Goal: Transaction & Acquisition: Purchase product/service

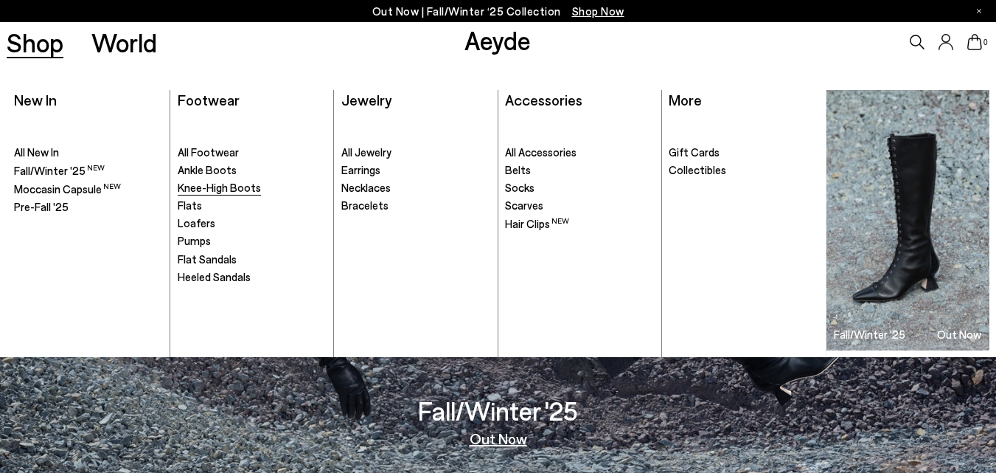
click at [201, 184] on span "Knee-High Boots" at bounding box center [219, 187] width 83 height 13
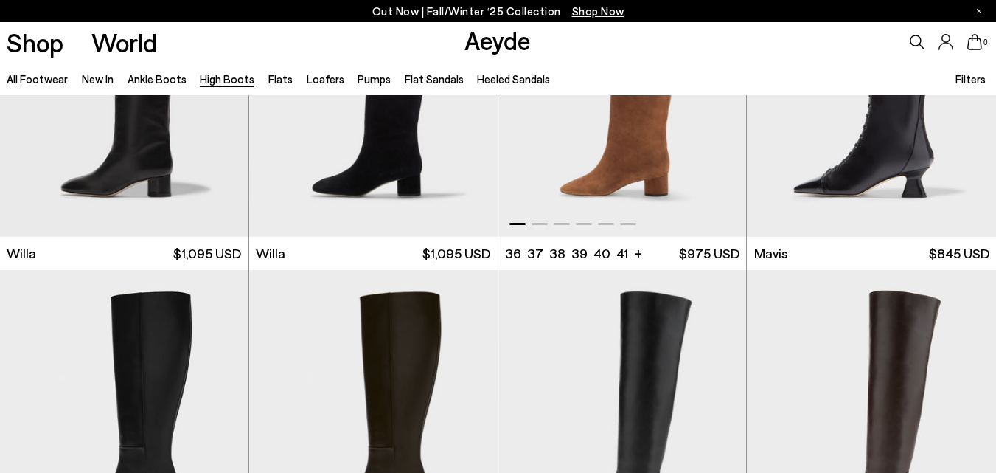
scroll to position [369, 0]
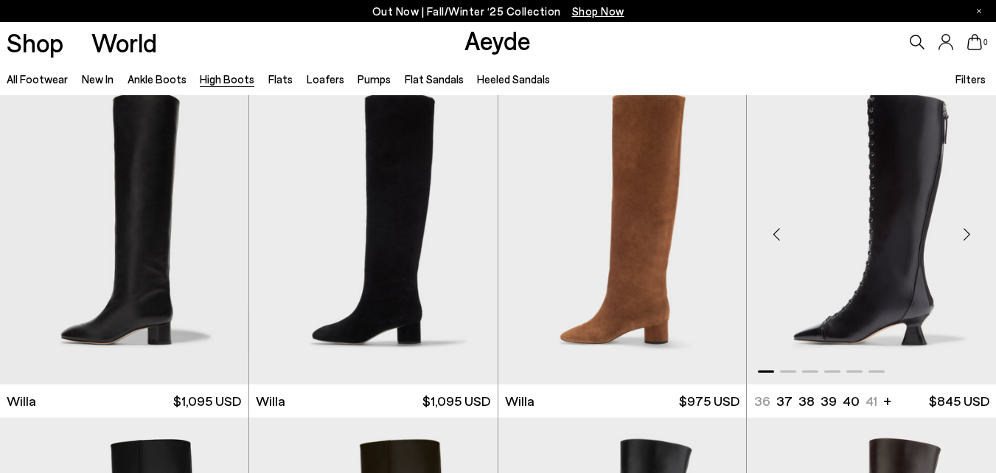
click at [959, 235] on div "Next slide" at bounding box center [967, 234] width 44 height 44
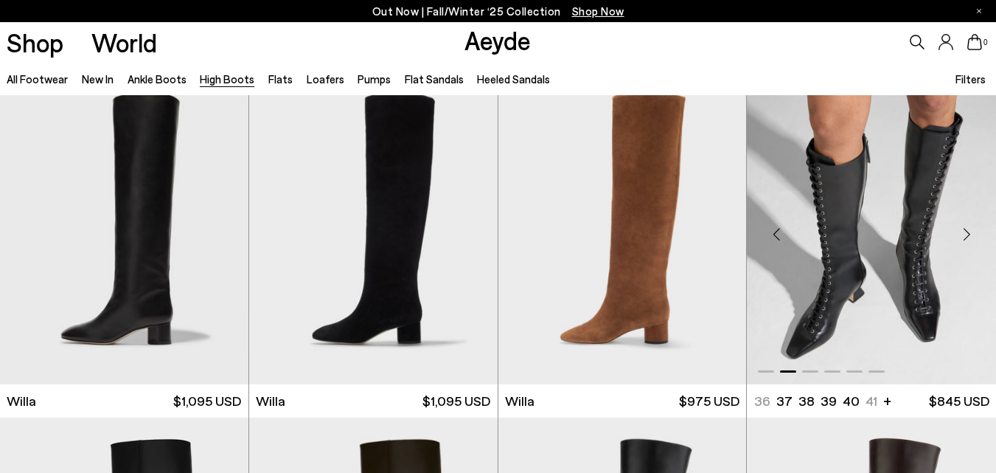
click at [964, 234] on div "Next slide" at bounding box center [967, 234] width 44 height 44
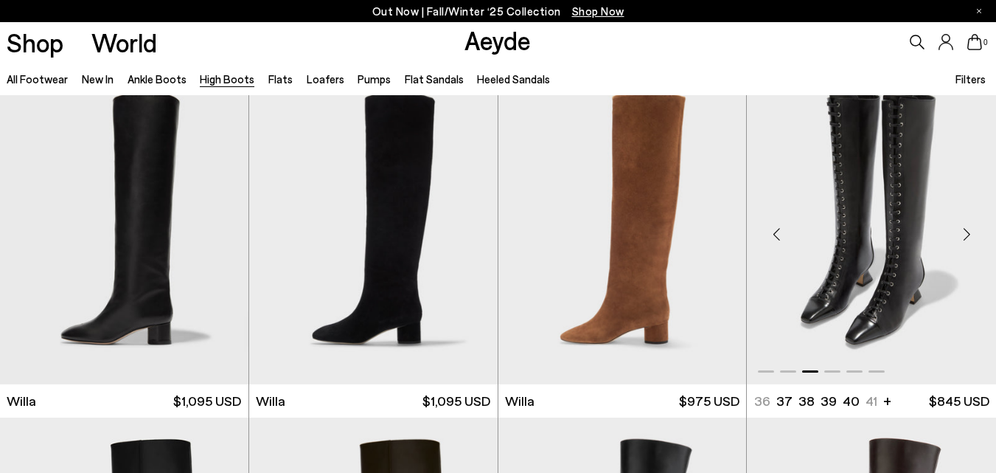
click at [964, 234] on div "Next slide" at bounding box center [967, 234] width 44 height 44
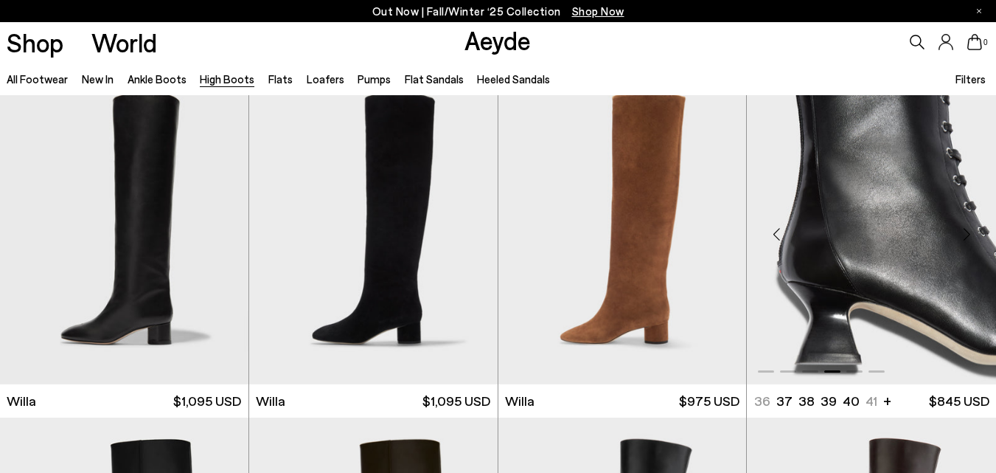
click at [964, 234] on div "Next slide" at bounding box center [967, 234] width 44 height 44
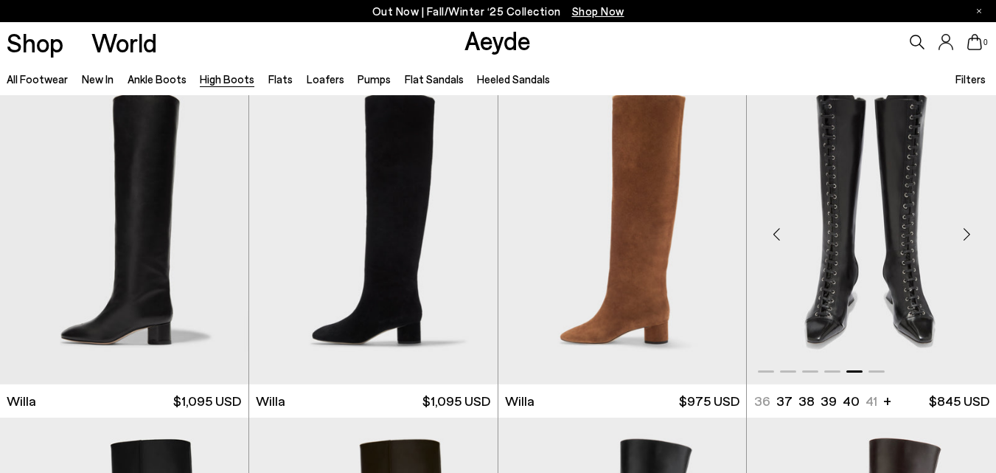
click at [964, 234] on div "Next slide" at bounding box center [967, 234] width 44 height 44
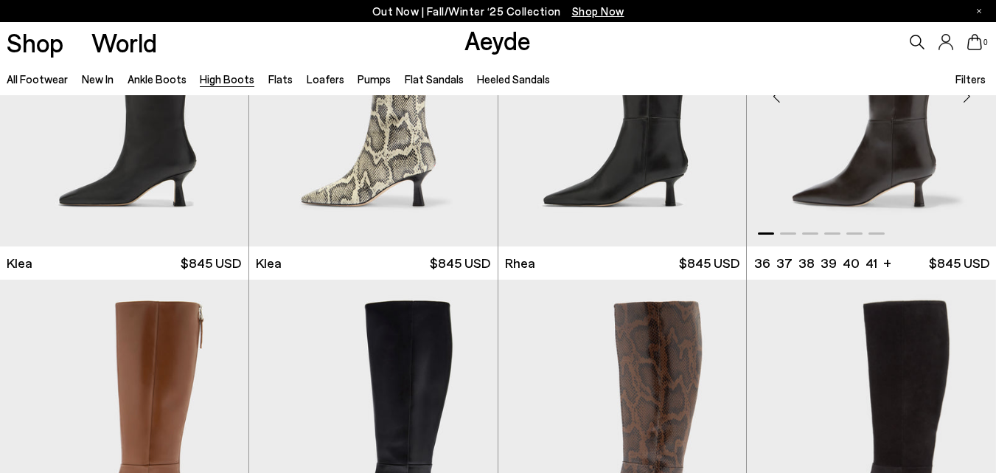
scroll to position [1106, 0]
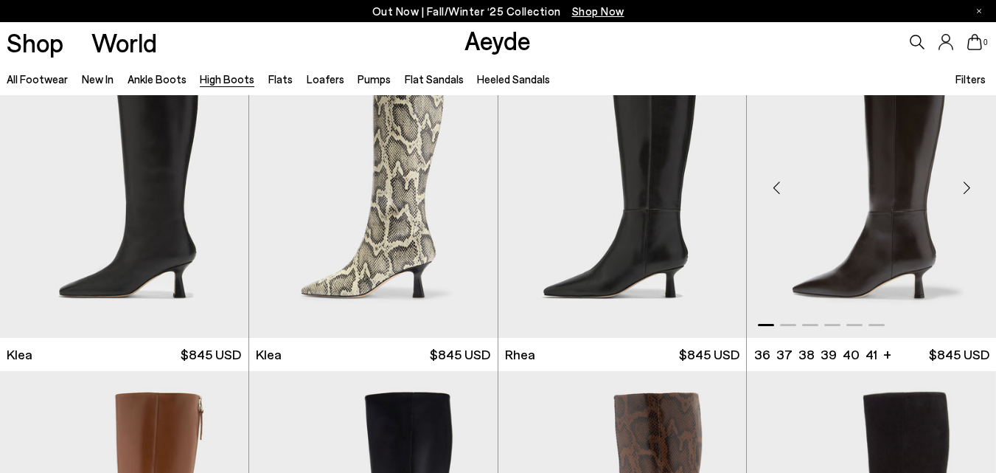
click at [904, 218] on img "1 / 6" at bounding box center [871, 182] width 249 height 313
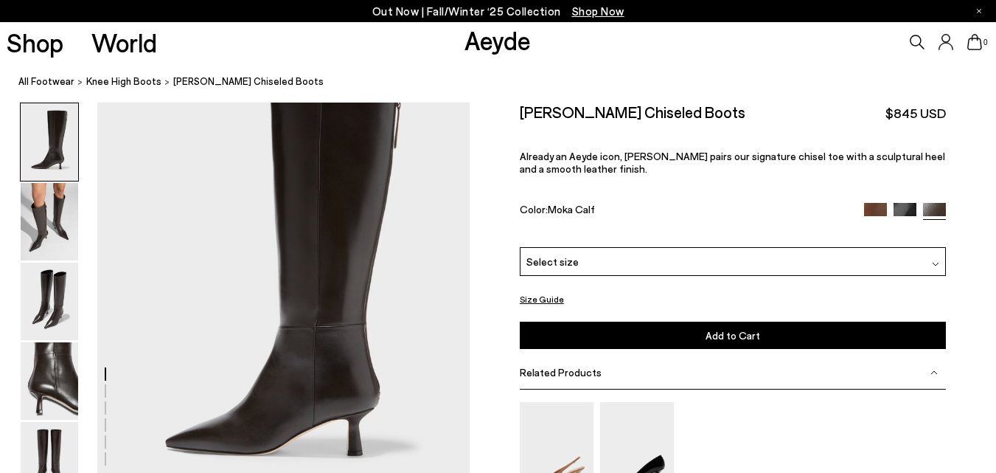
scroll to position [74, 0]
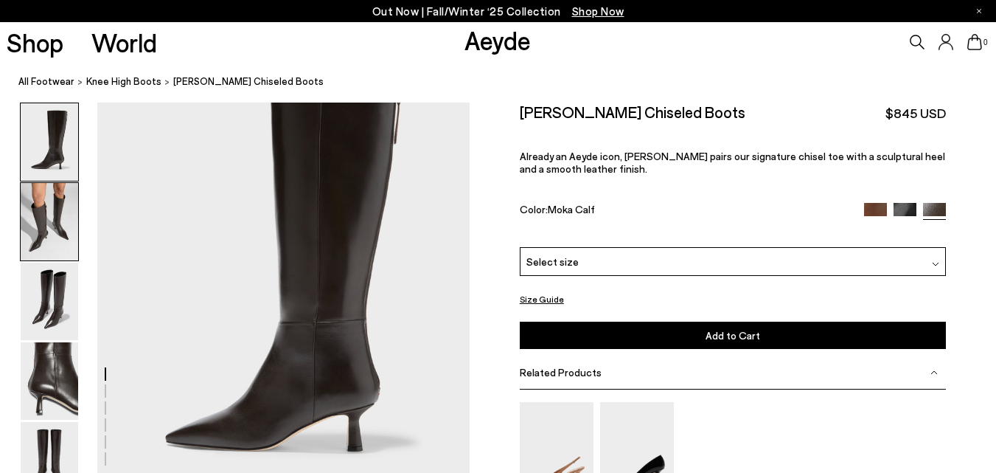
click at [59, 212] on img at bounding box center [50, 221] width 58 height 77
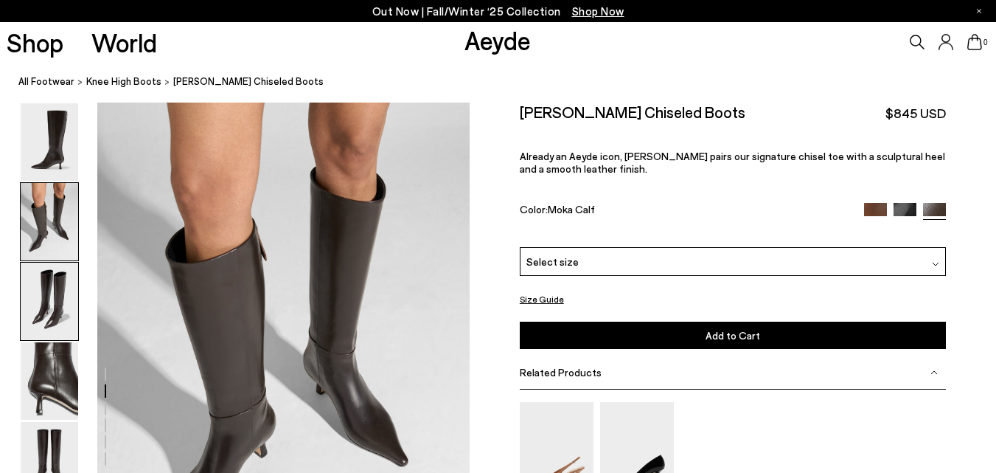
click at [44, 281] on img at bounding box center [50, 301] width 58 height 77
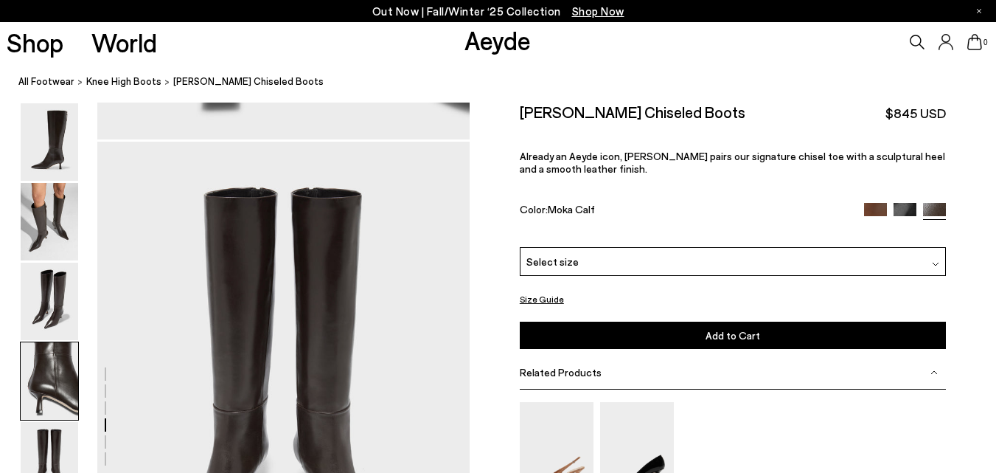
click at [46, 394] on img at bounding box center [50, 380] width 58 height 77
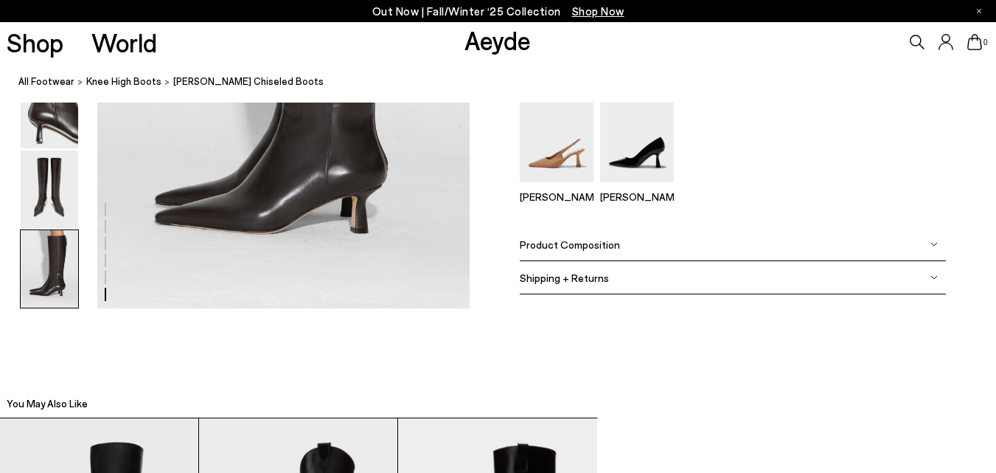
scroll to position [2678, 0]
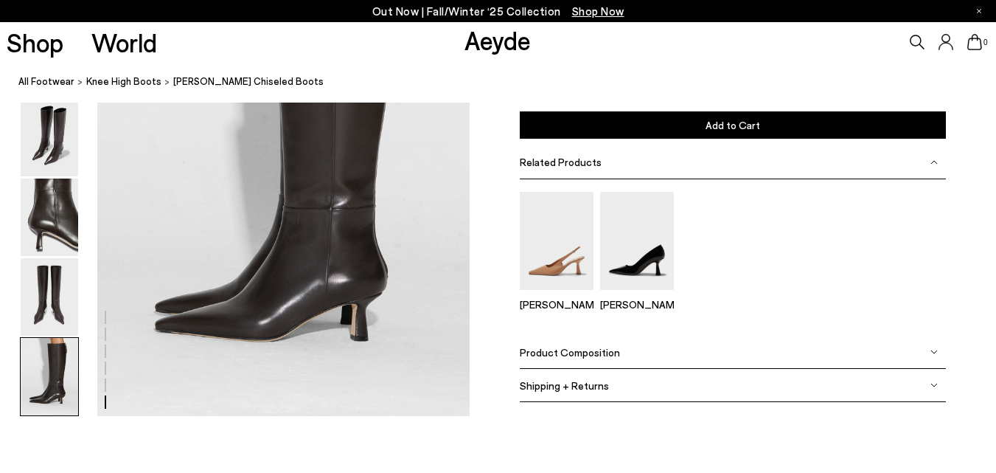
click at [934, 350] on img at bounding box center [934, 351] width 7 height 7
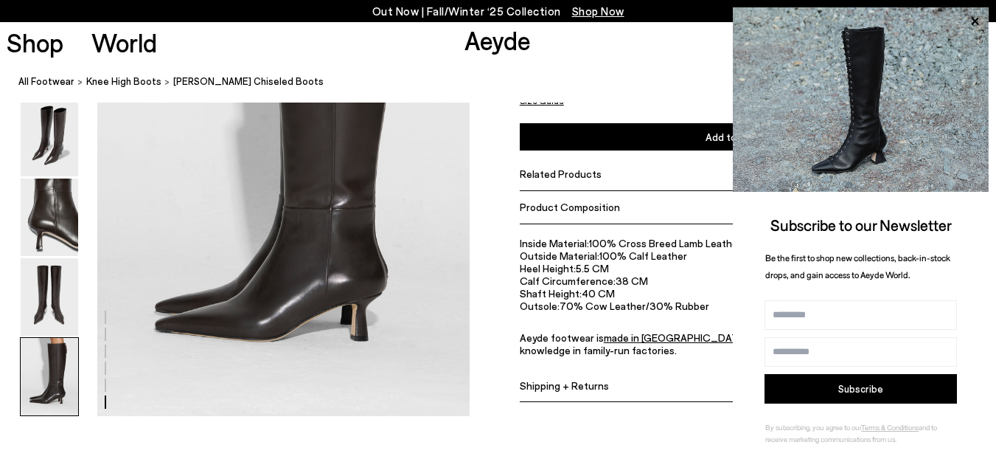
click at [974, 21] on icon at bounding box center [974, 21] width 19 height 19
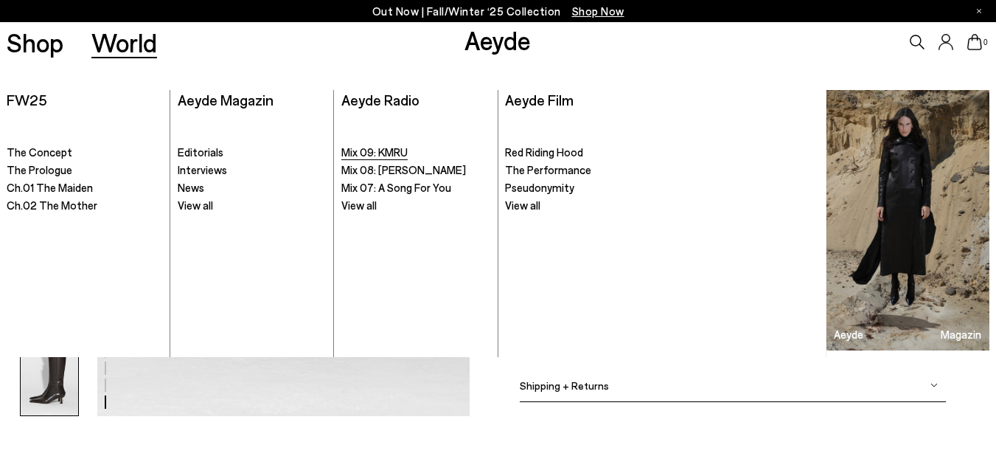
click at [407, 153] on span "Mix 09: KMRU" at bounding box center [374, 151] width 66 height 13
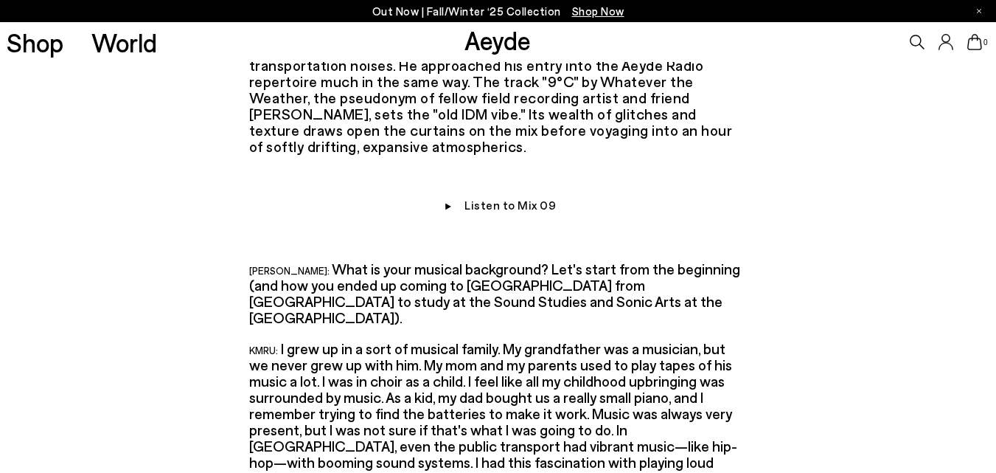
scroll to position [1475, 0]
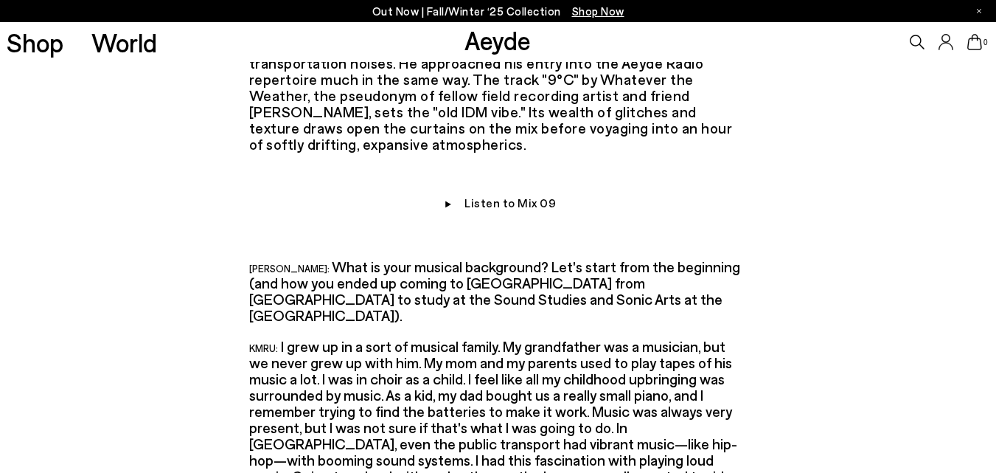
click at [449, 197] on img at bounding box center [447, 205] width 15 height 17
click at [461, 196] on div "Listen to Mix 09" at bounding box center [498, 205] width 498 height 18
click at [483, 195] on link "Listen to Mix 09" at bounding box center [510, 202] width 91 height 14
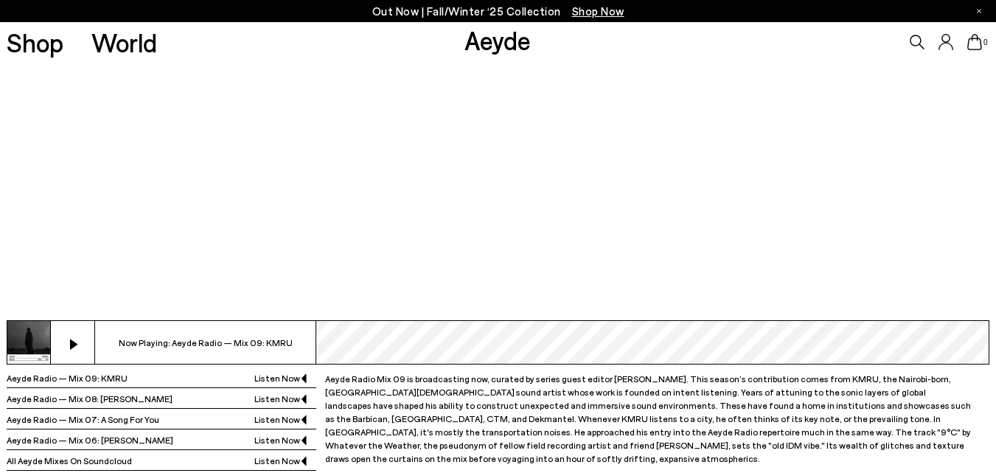
scroll to position [442, 0]
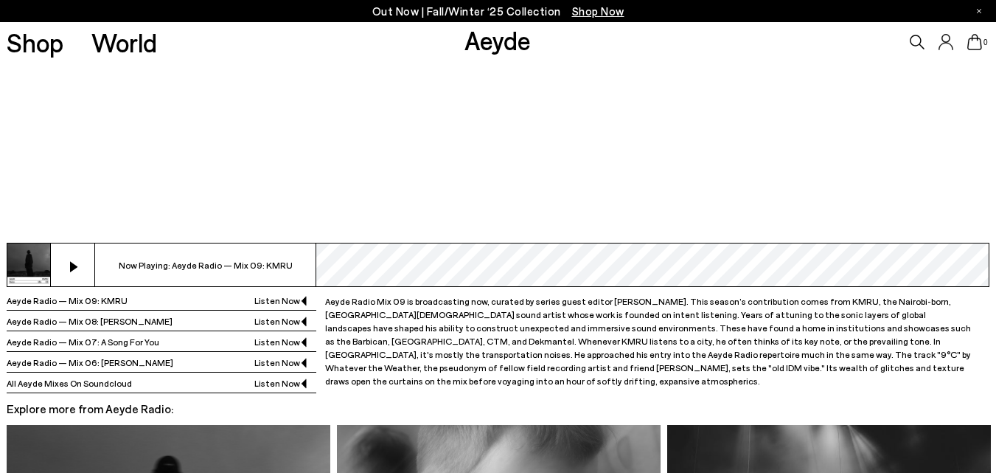
click at [71, 264] on button at bounding box center [73, 265] width 44 height 44
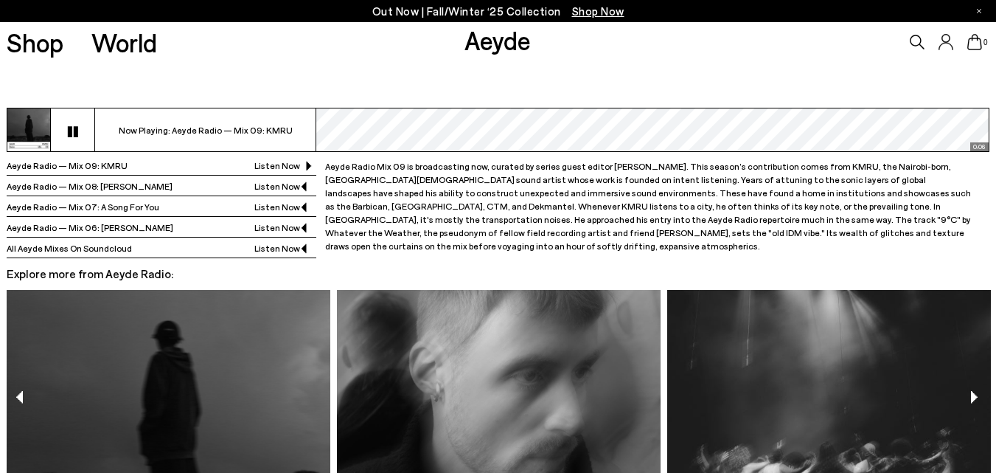
scroll to position [516, 0]
